Goal: Transaction & Acquisition: Purchase product/service

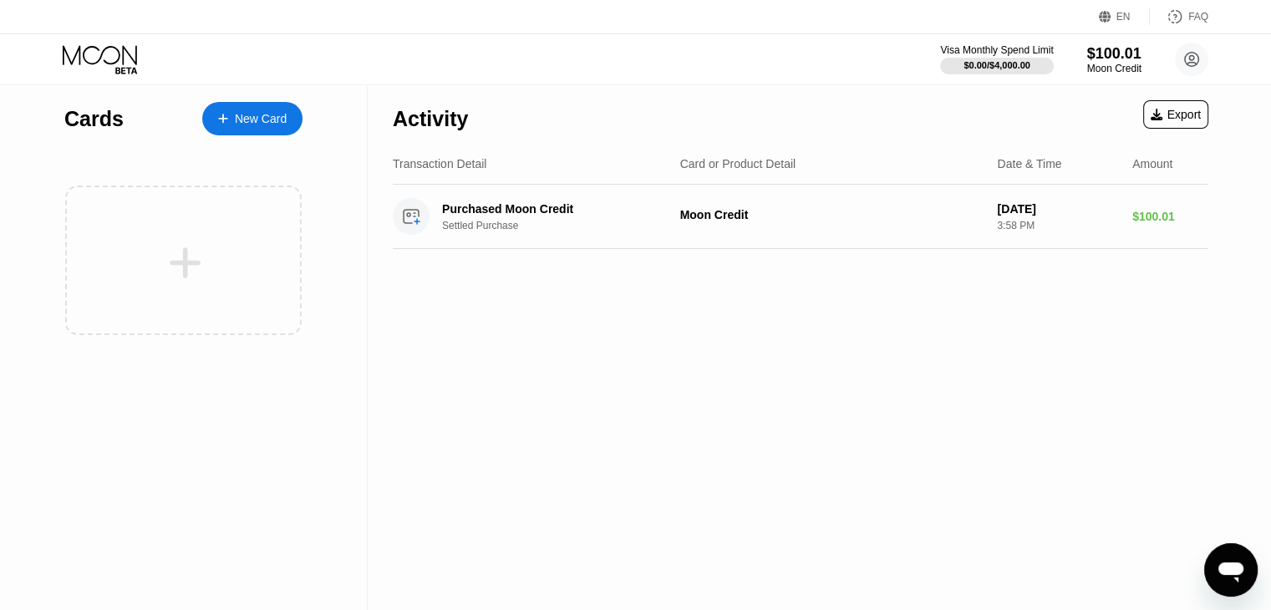
click at [108, 64] on icon at bounding box center [102, 59] width 78 height 29
click at [109, 64] on icon at bounding box center [102, 59] width 78 height 29
click at [104, 67] on icon at bounding box center [102, 59] width 78 height 29
click at [106, 66] on icon at bounding box center [102, 59] width 78 height 29
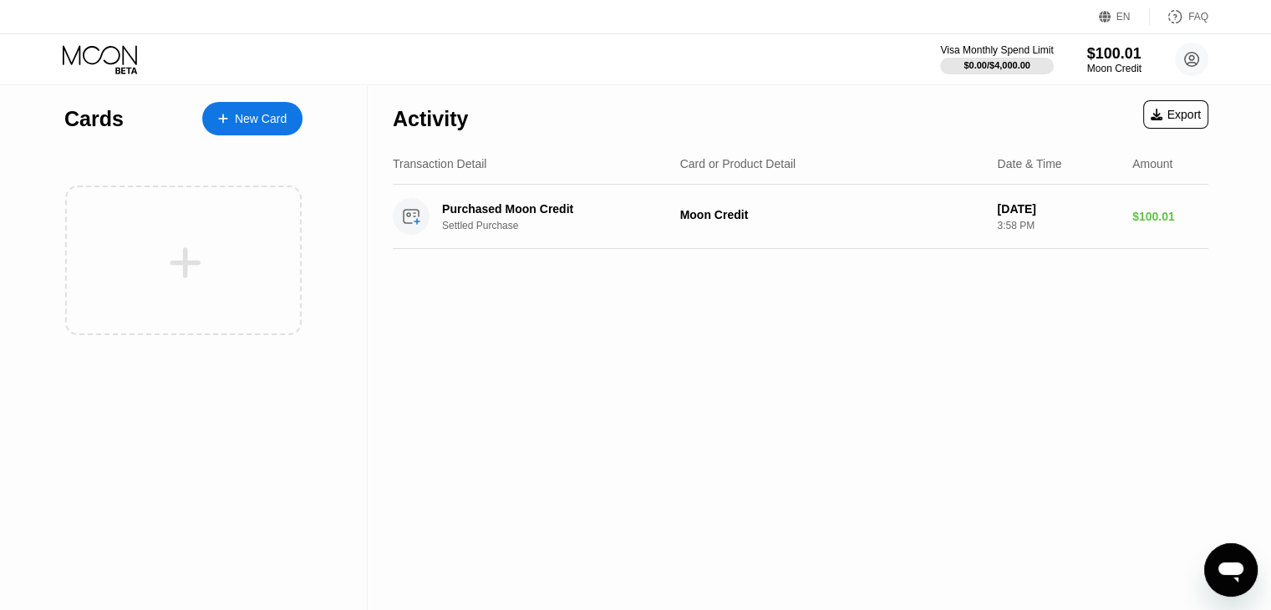
click at [106, 66] on icon at bounding box center [102, 59] width 78 height 29
click at [89, 127] on div "Cards" at bounding box center [93, 119] width 59 height 24
click at [1199, 54] on circle at bounding box center [1191, 59] width 33 height 33
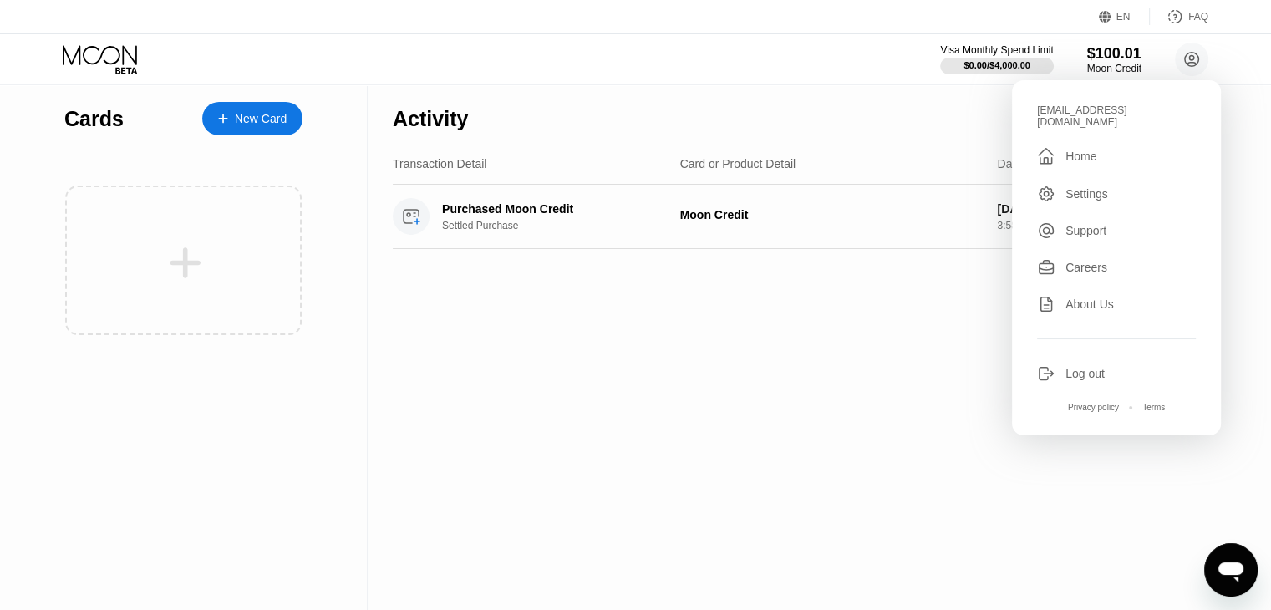
click at [1085, 151] on div "Home" at bounding box center [1080, 156] width 31 height 13
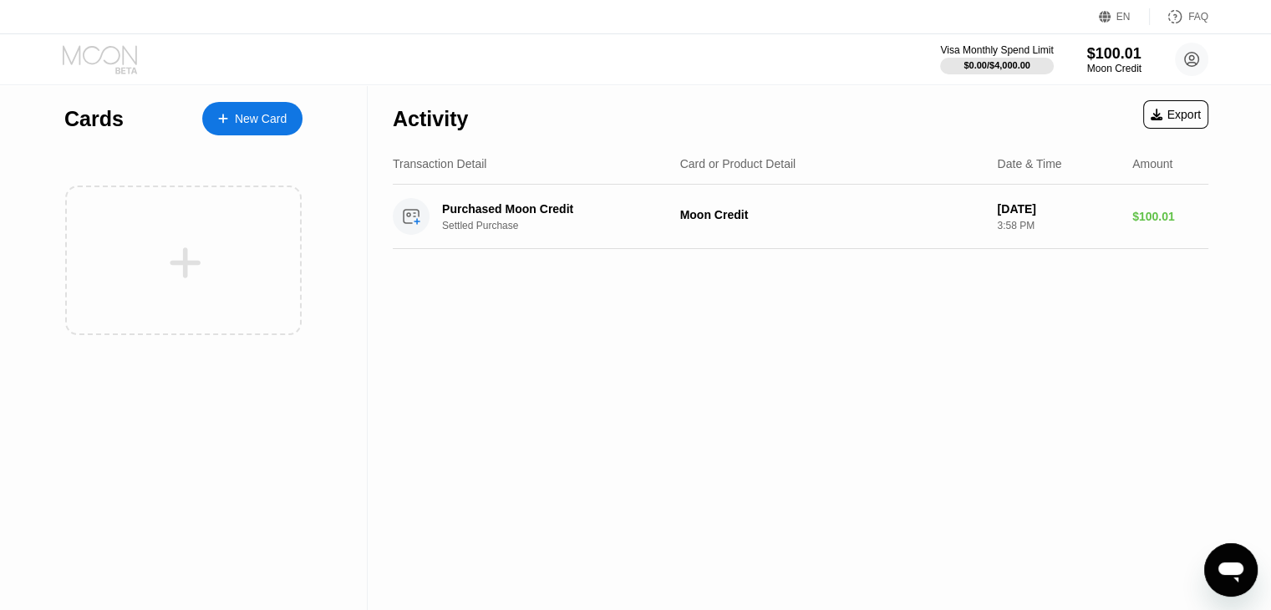
click at [114, 58] on icon at bounding box center [102, 59] width 78 height 29
click at [1191, 61] on icon at bounding box center [1191, 59] width 9 height 9
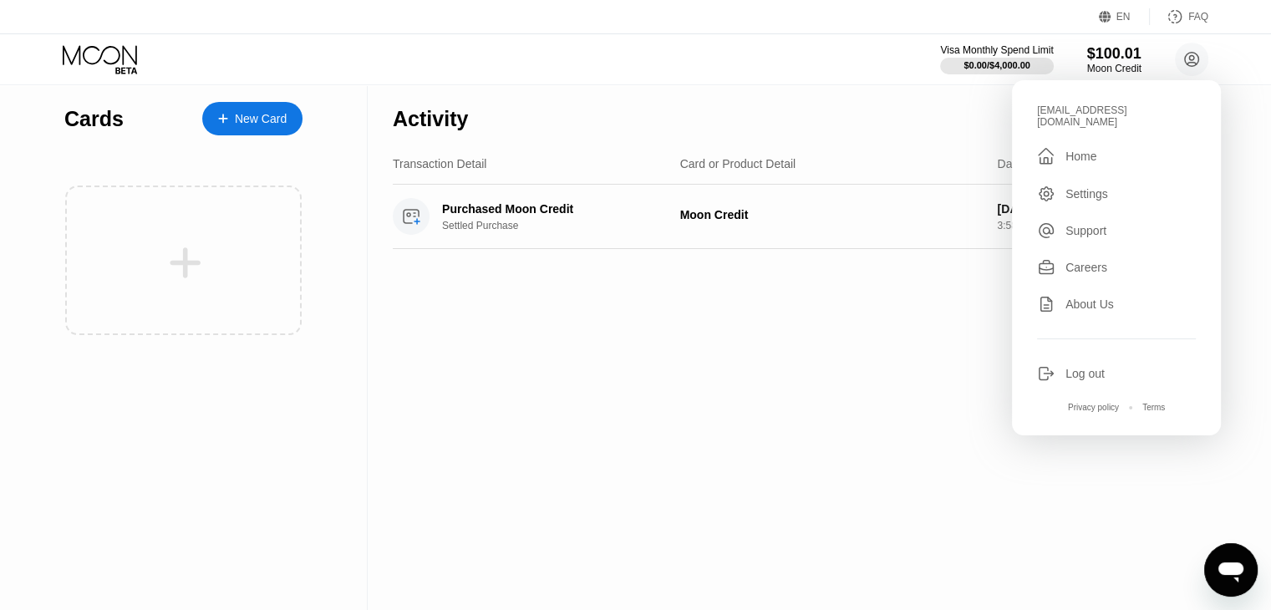
click at [1073, 150] on div "Home" at bounding box center [1080, 156] width 31 height 13
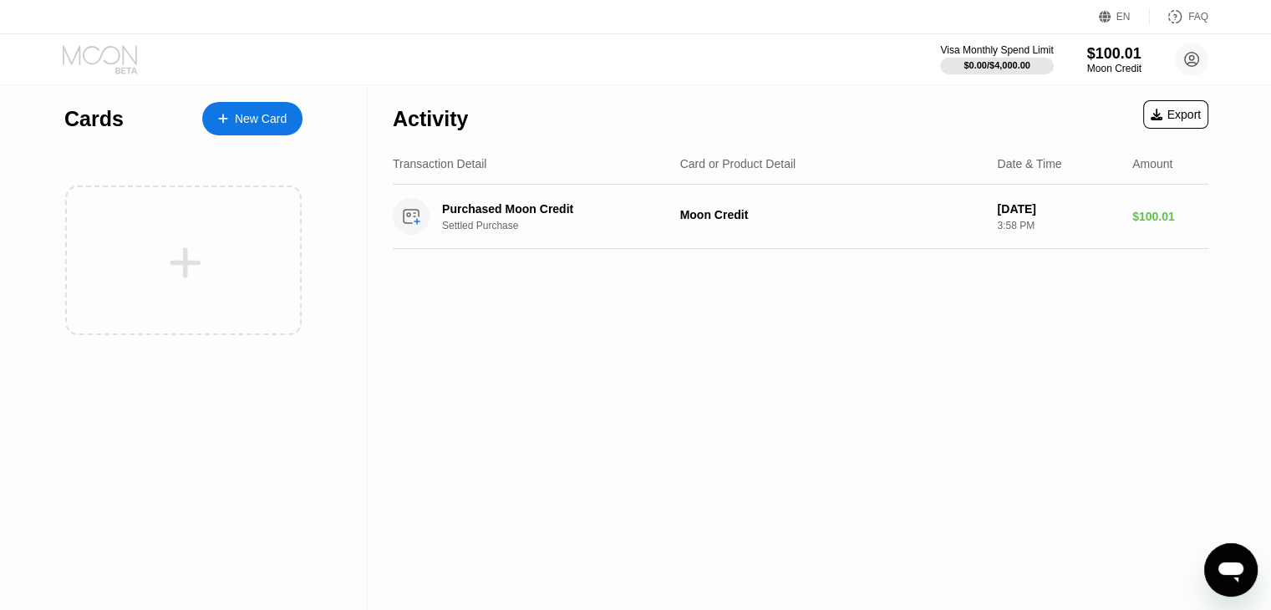
click at [116, 48] on icon at bounding box center [100, 54] width 74 height 19
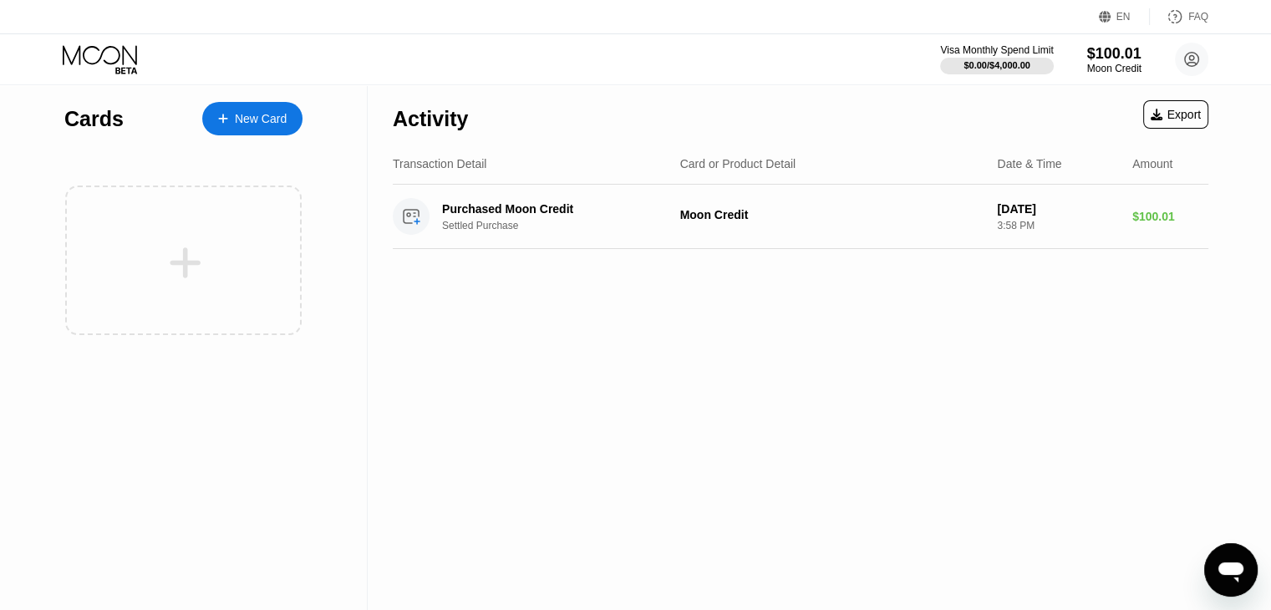
click at [116, 48] on icon at bounding box center [100, 54] width 74 height 19
click at [1108, 53] on div "$100.01" at bounding box center [1114, 53] width 56 height 18
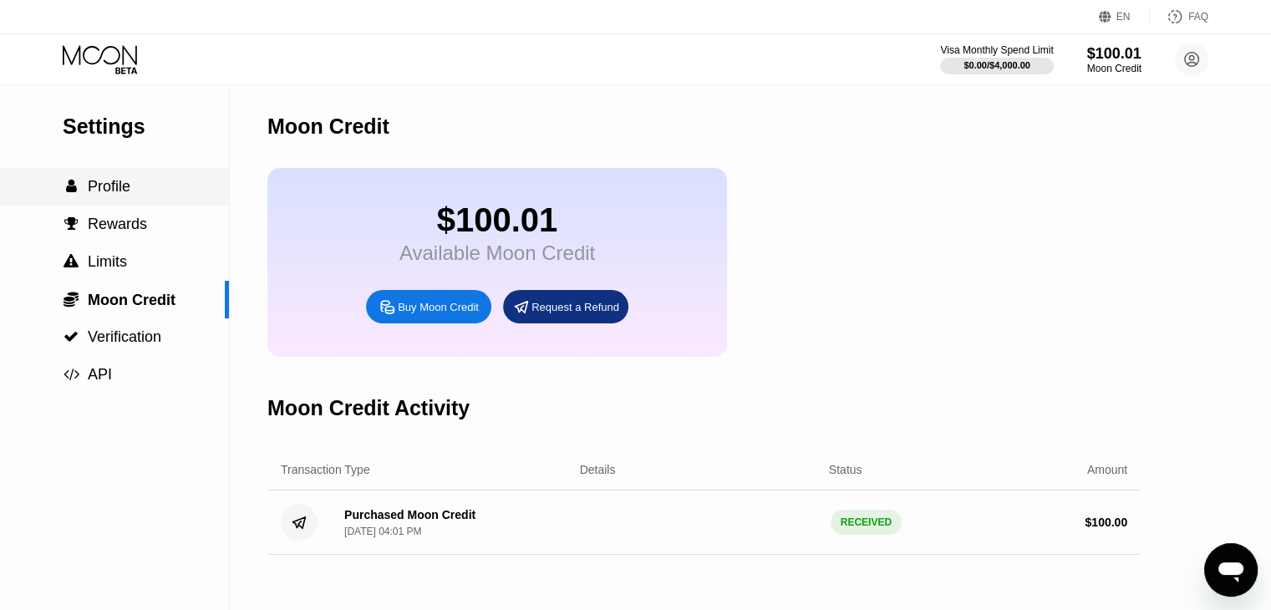
click at [119, 191] on span "Profile" at bounding box center [109, 186] width 43 height 17
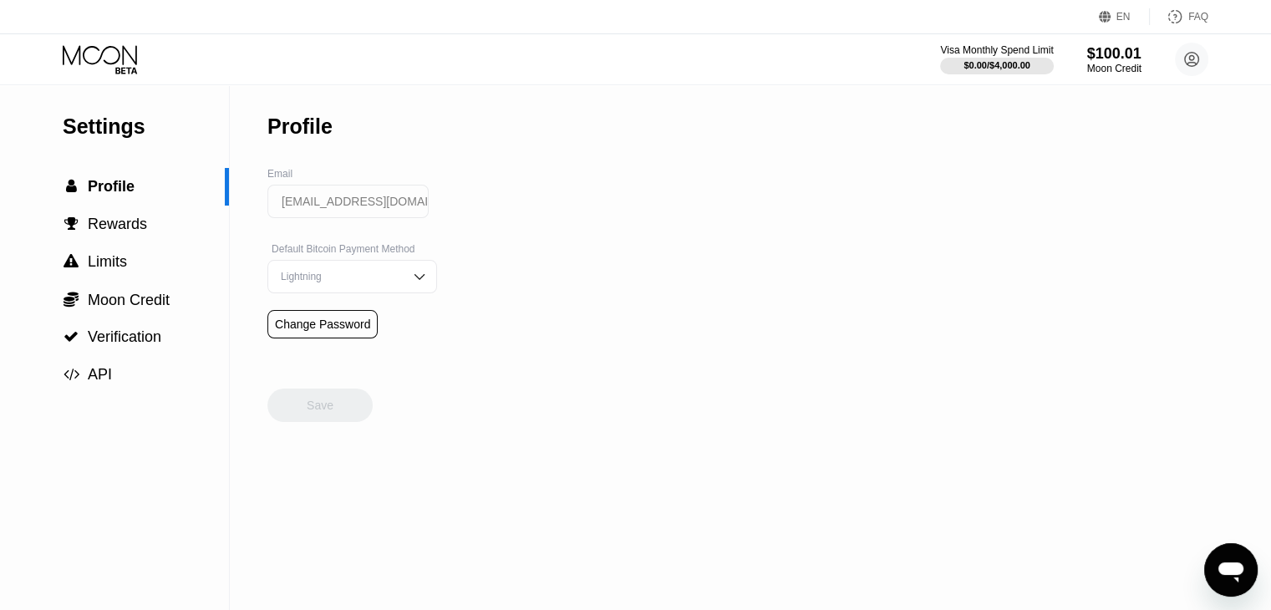
click at [93, 65] on icon at bounding box center [102, 59] width 78 height 29
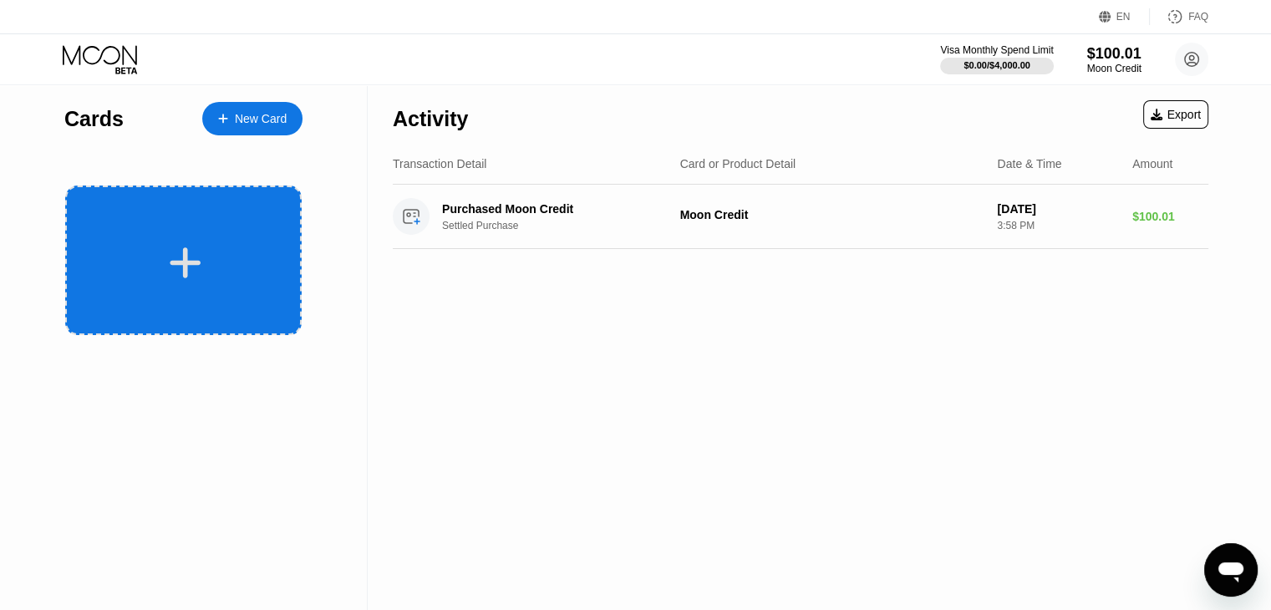
click at [167, 255] on div at bounding box center [185, 263] width 207 height 38
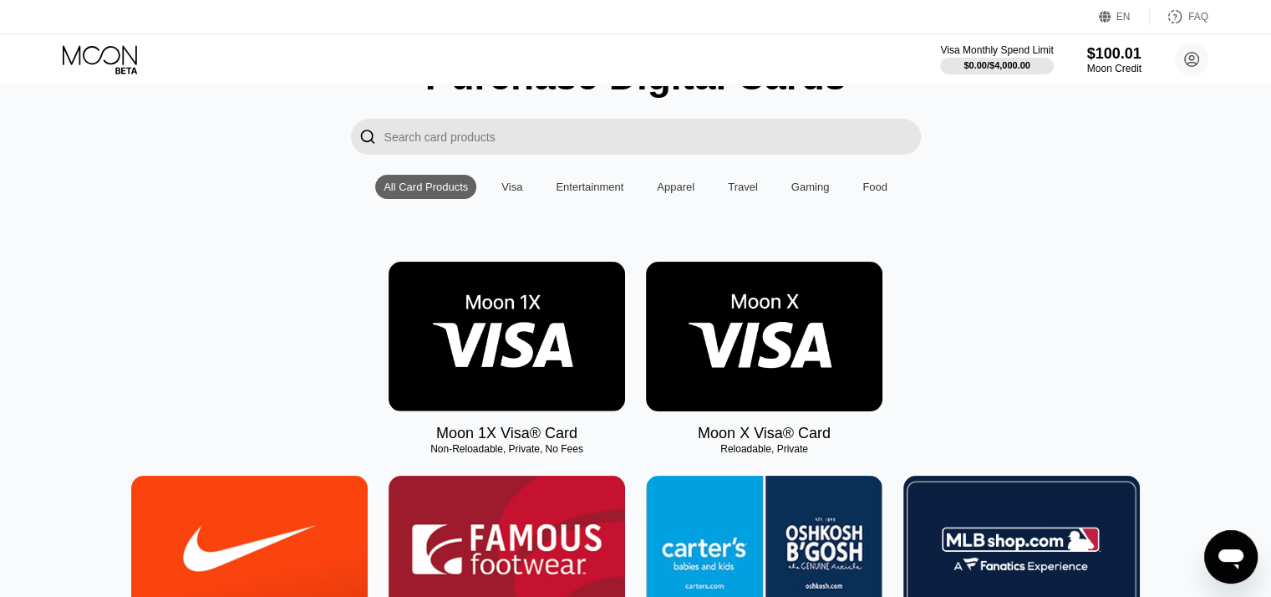
scroll to position [167, 0]
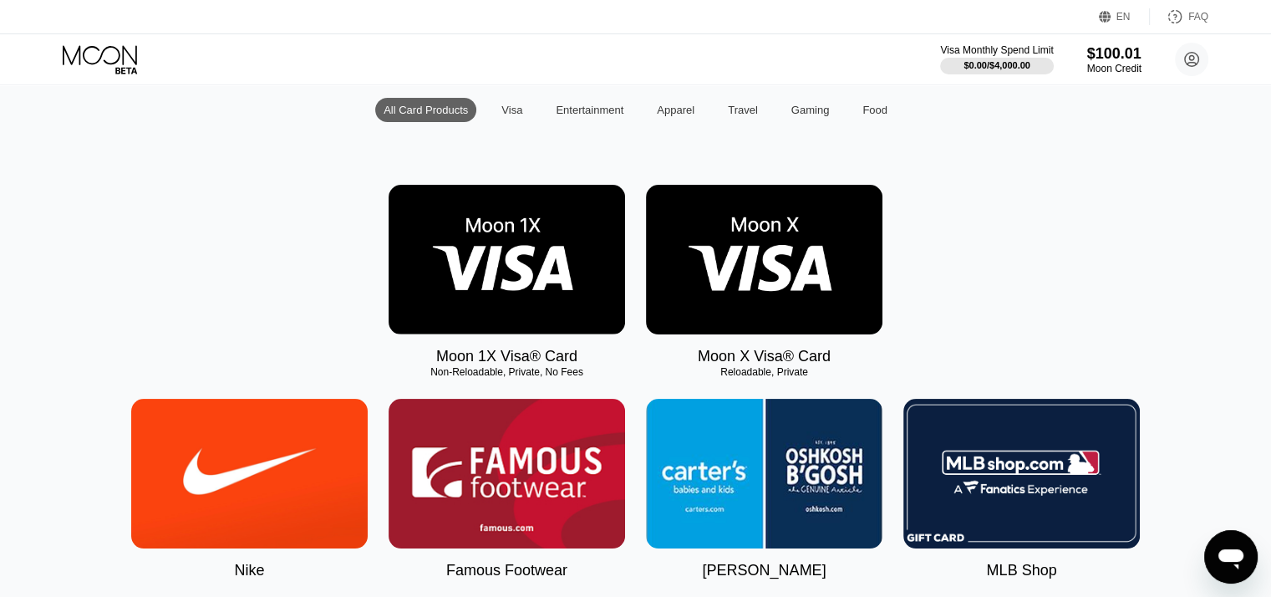
click at [762, 287] on img at bounding box center [764, 260] width 236 height 150
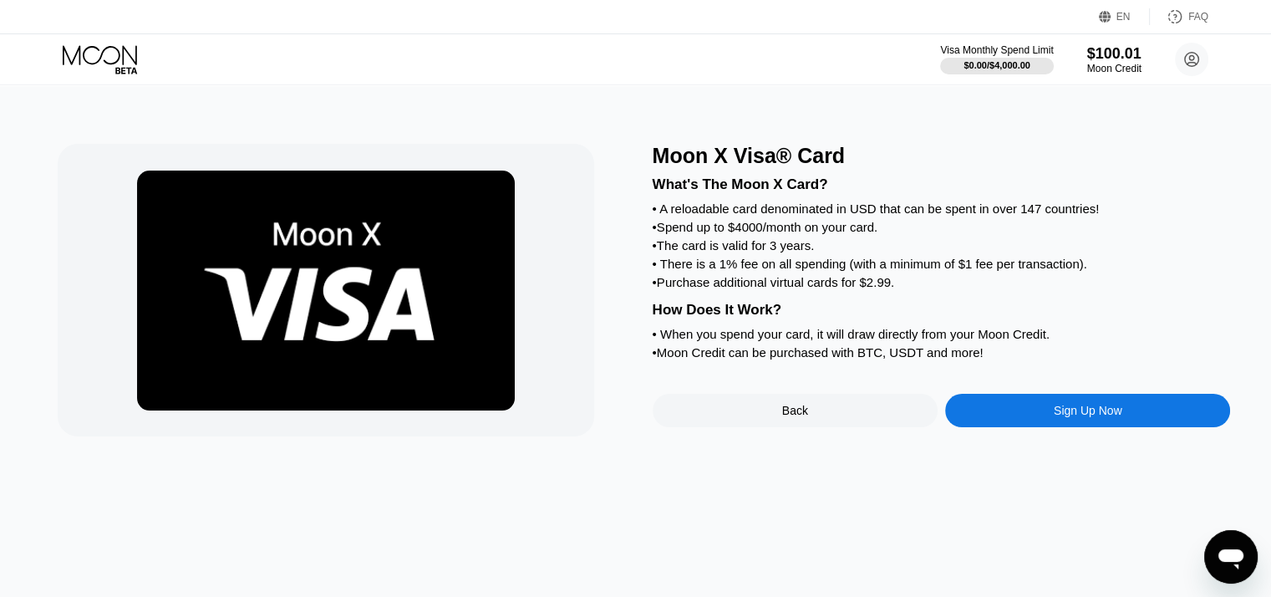
click at [1116, 417] on div "Sign Up Now" at bounding box center [1088, 410] width 69 height 13
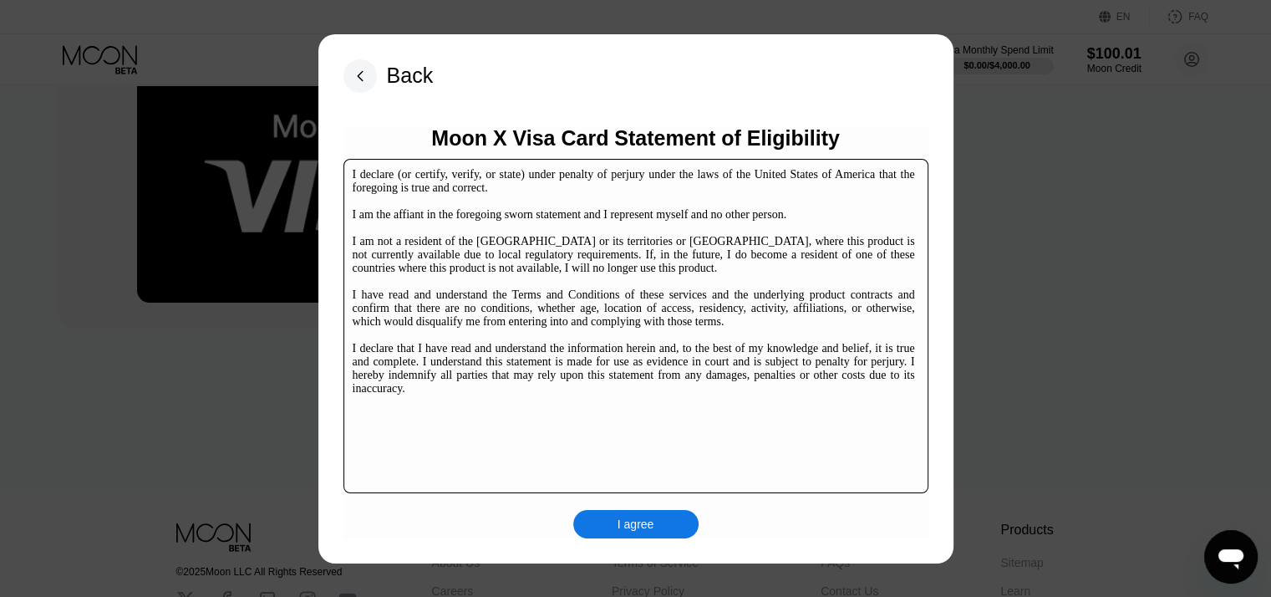
scroll to position [254, 0]
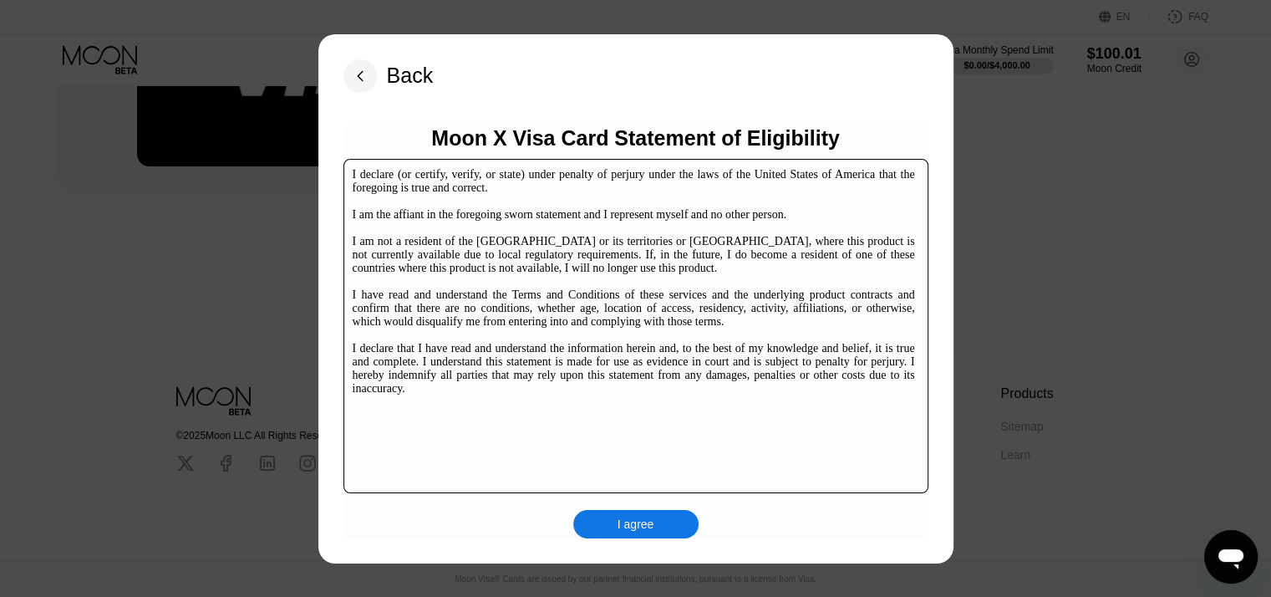
click at [626, 526] on div "I agree" at bounding box center [635, 523] width 37 height 15
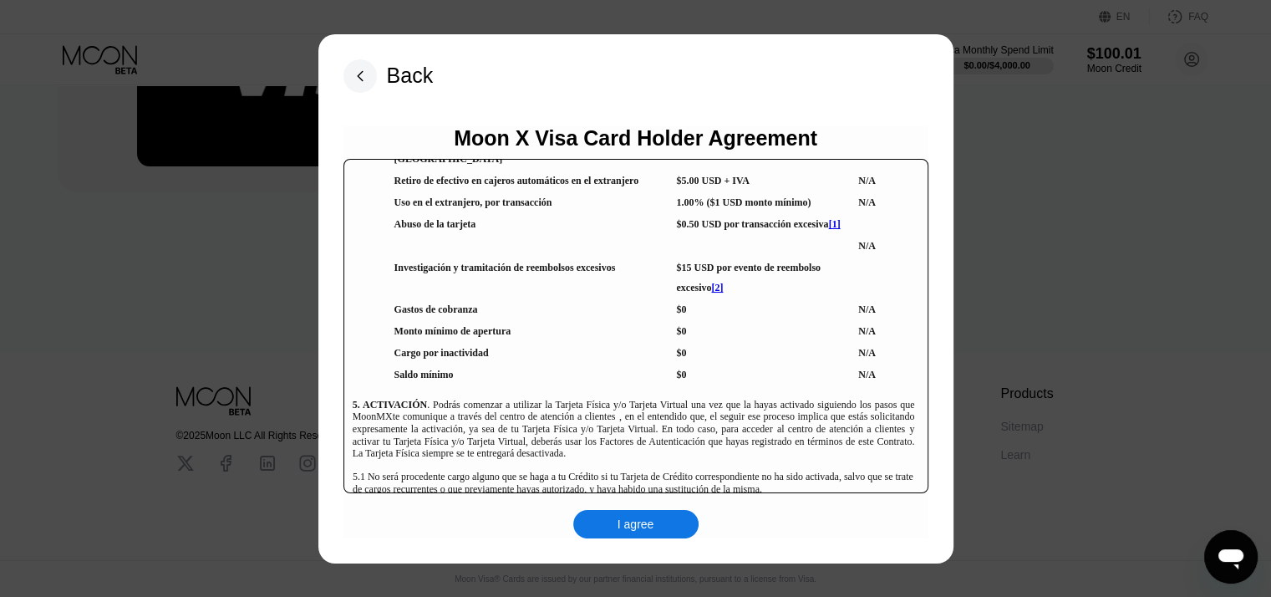
scroll to position [3760, 0]
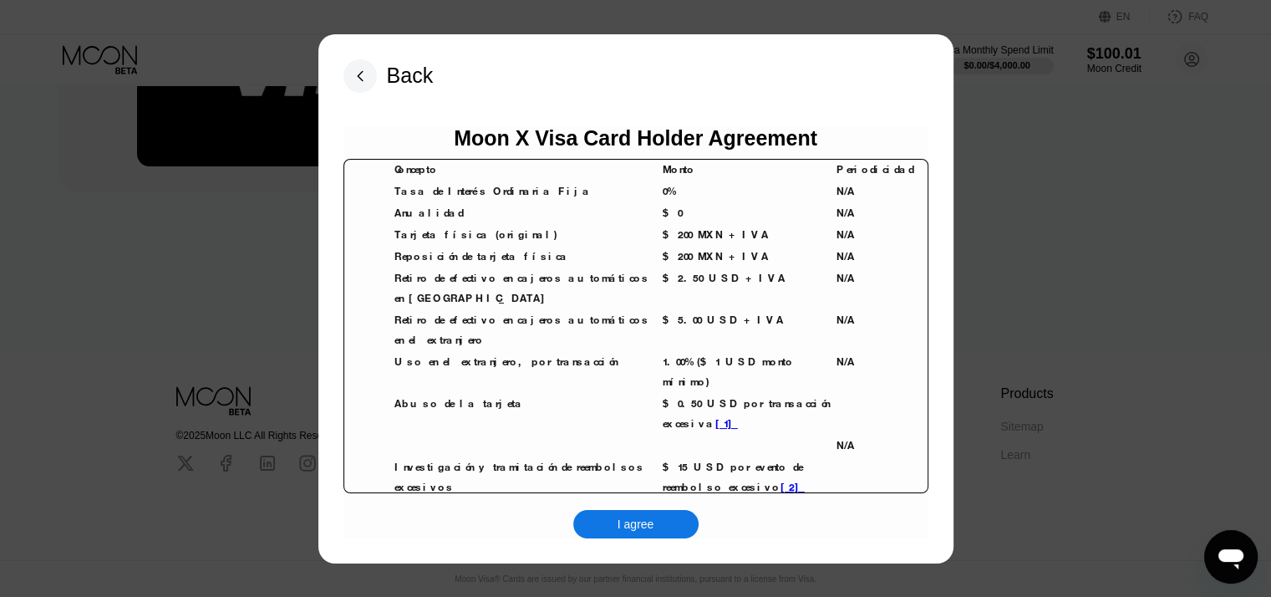
click at [663, 529] on div "I agree" at bounding box center [635, 524] width 125 height 28
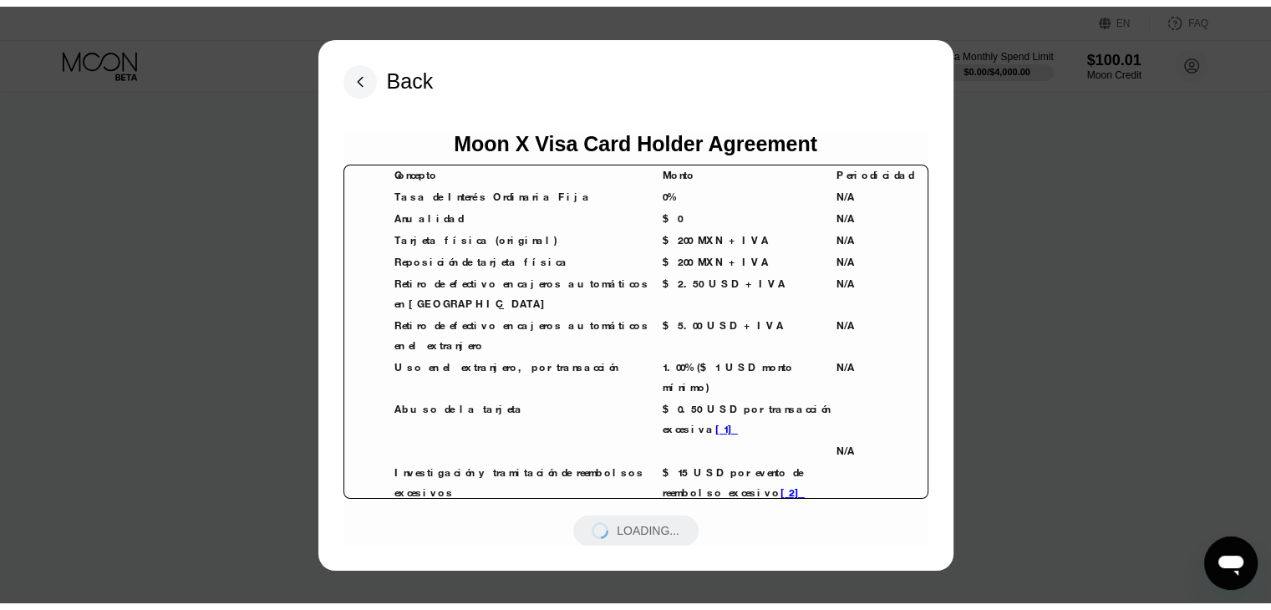
scroll to position [0, 0]
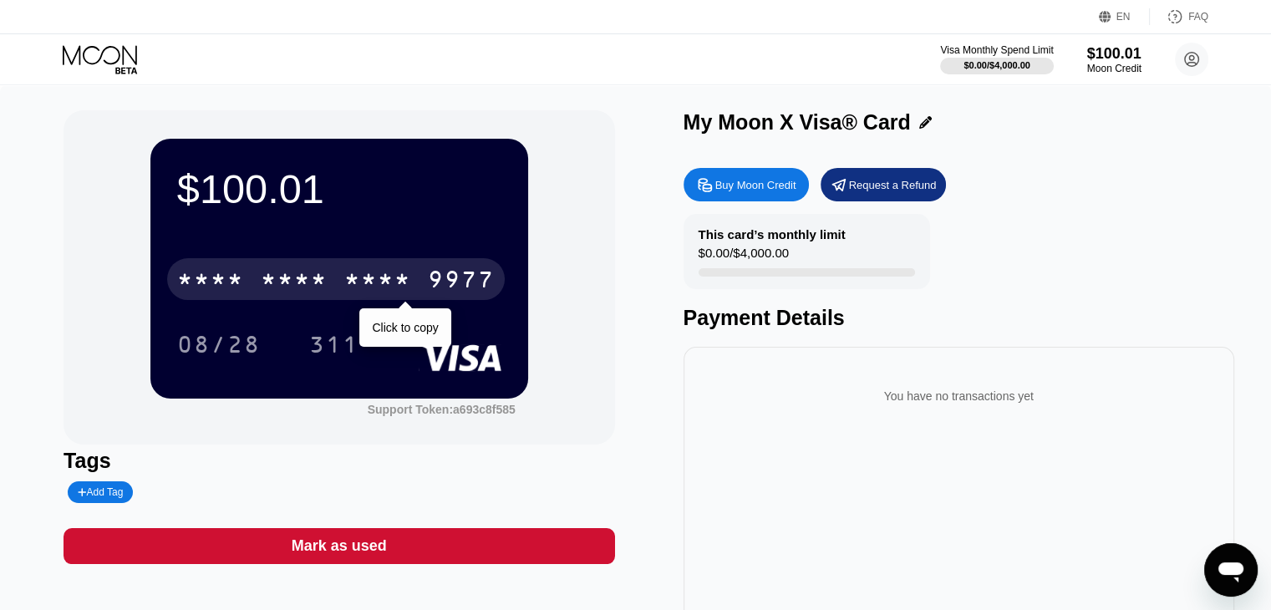
click at [453, 284] on div "9977" at bounding box center [461, 281] width 67 height 27
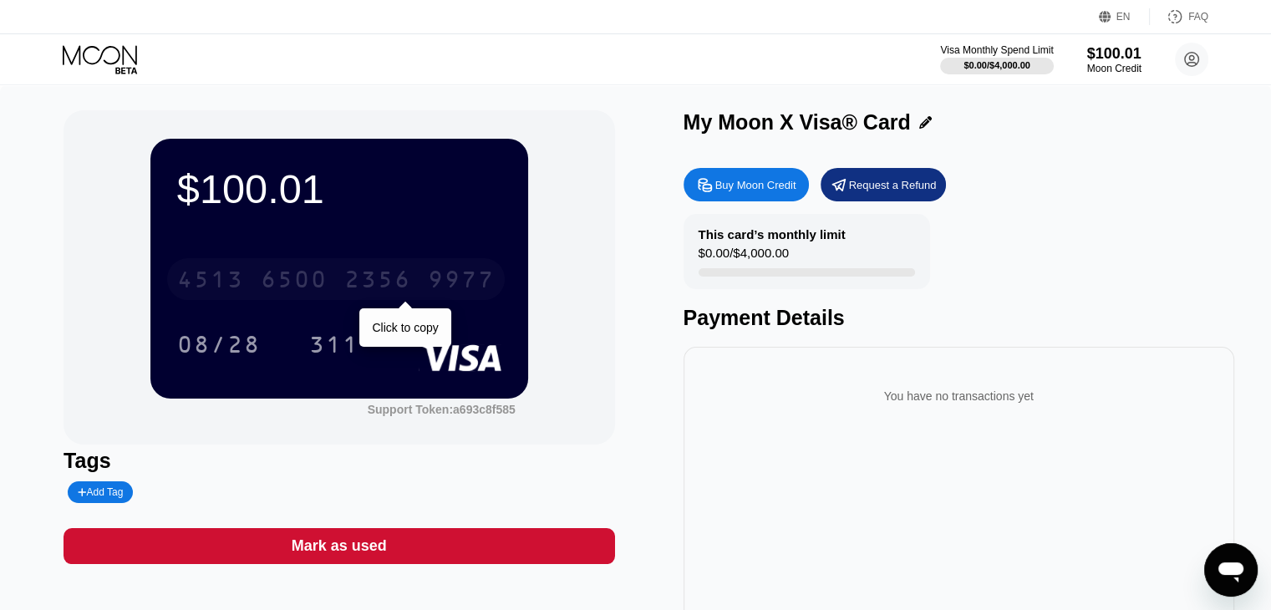
click at [453, 284] on div "9977" at bounding box center [461, 281] width 67 height 27
